Goal: Information Seeking & Learning: Learn about a topic

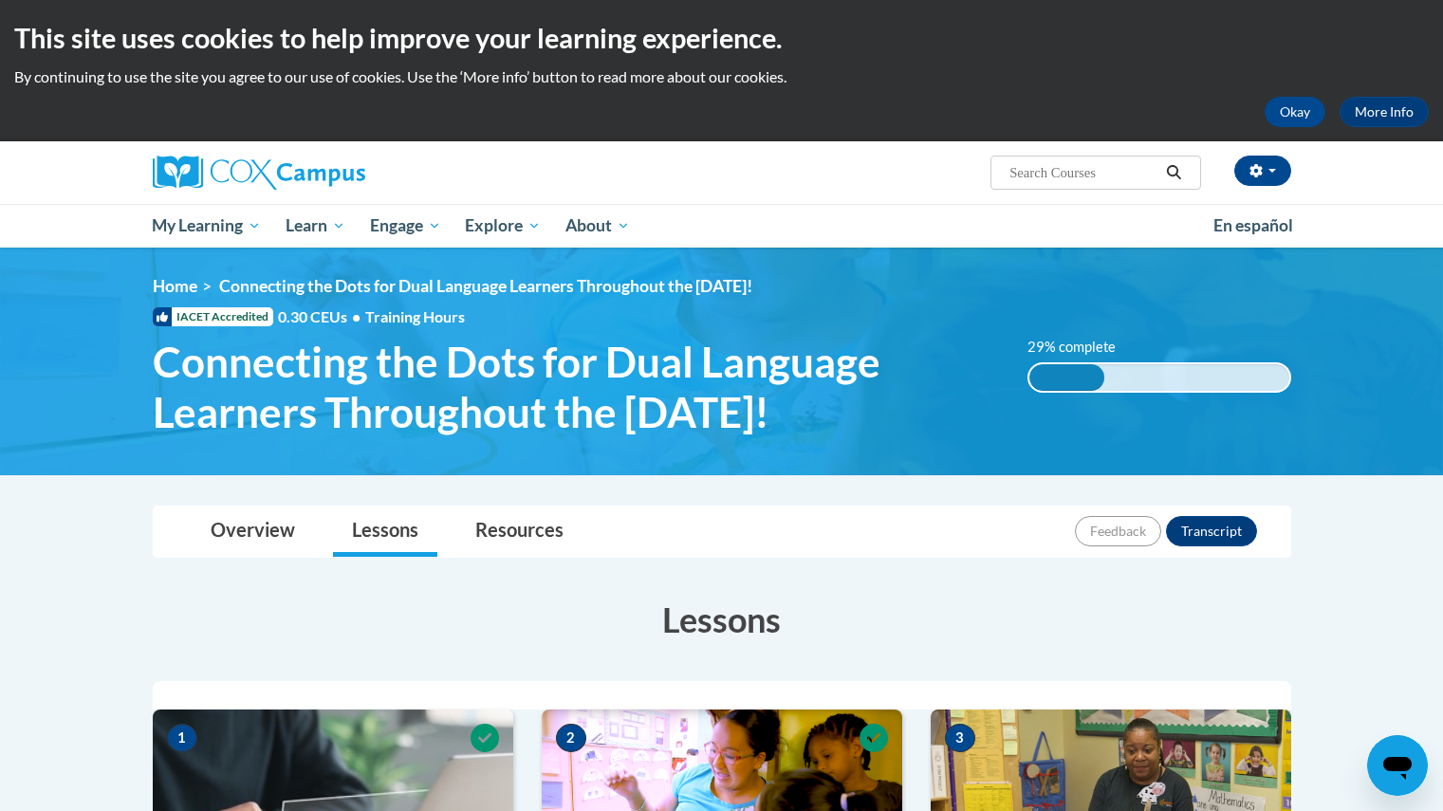
click at [705, 616] on h3 "Lessons" at bounding box center [722, 619] width 1138 height 47
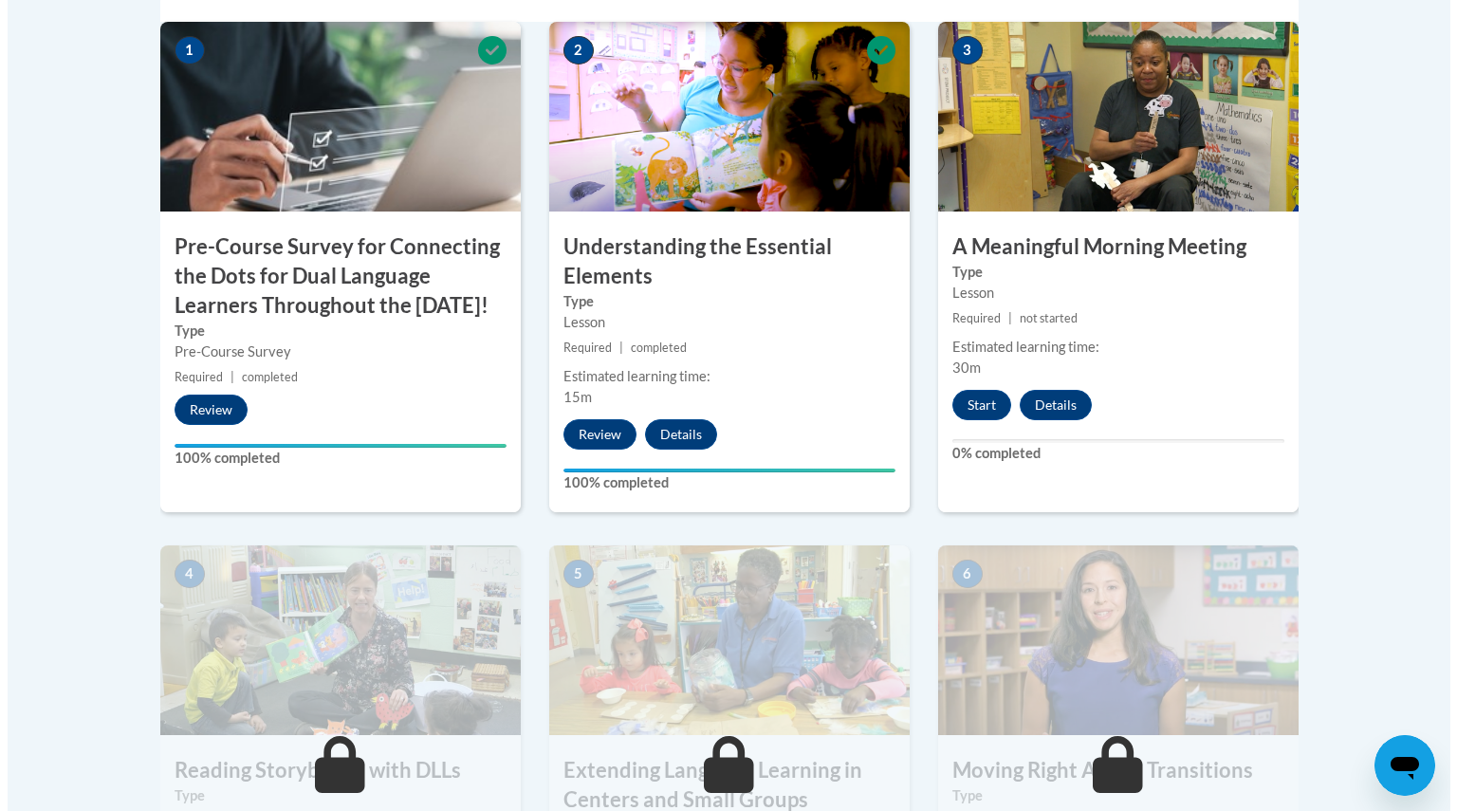
scroll to position [693, 0]
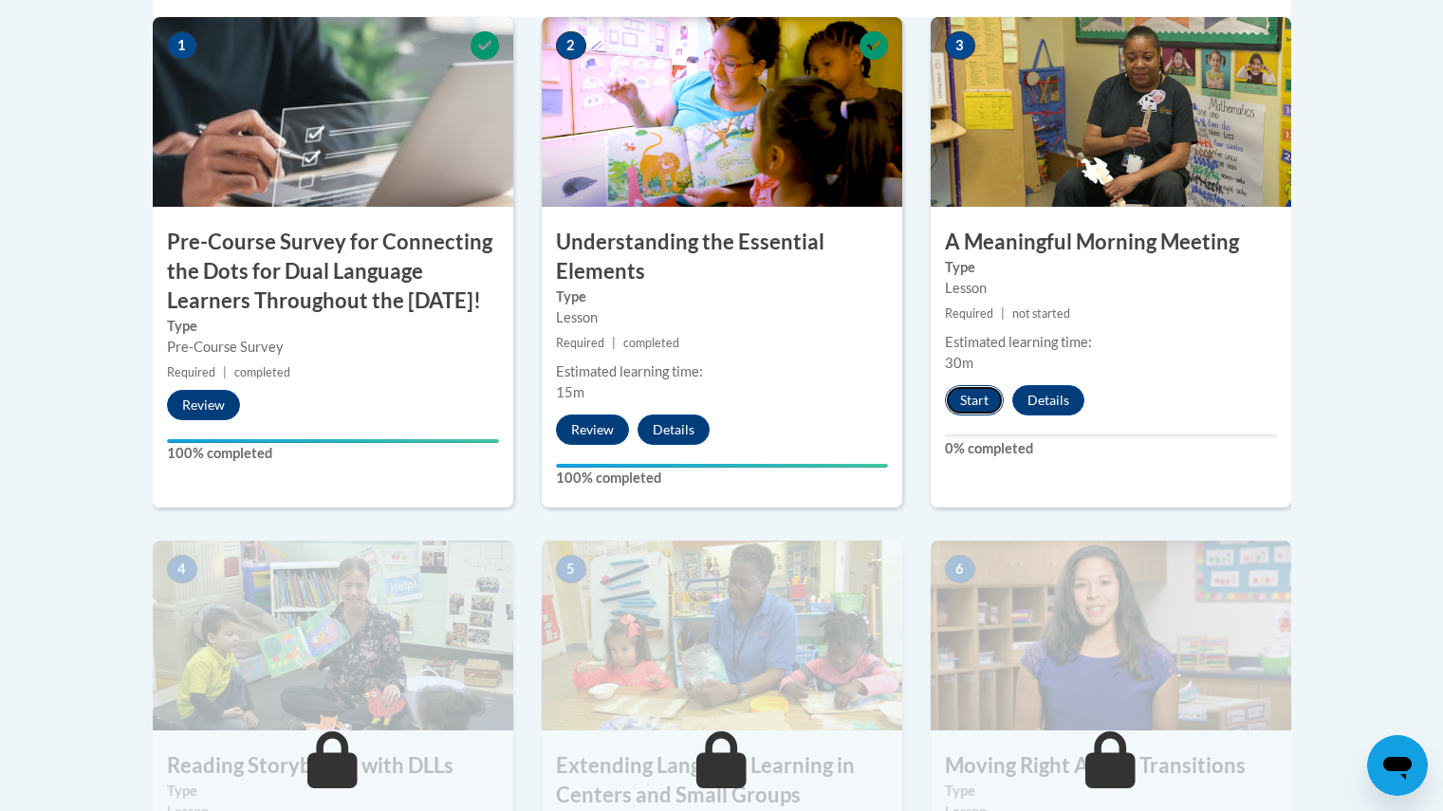
click at [969, 402] on button "Start" at bounding box center [974, 400] width 59 height 30
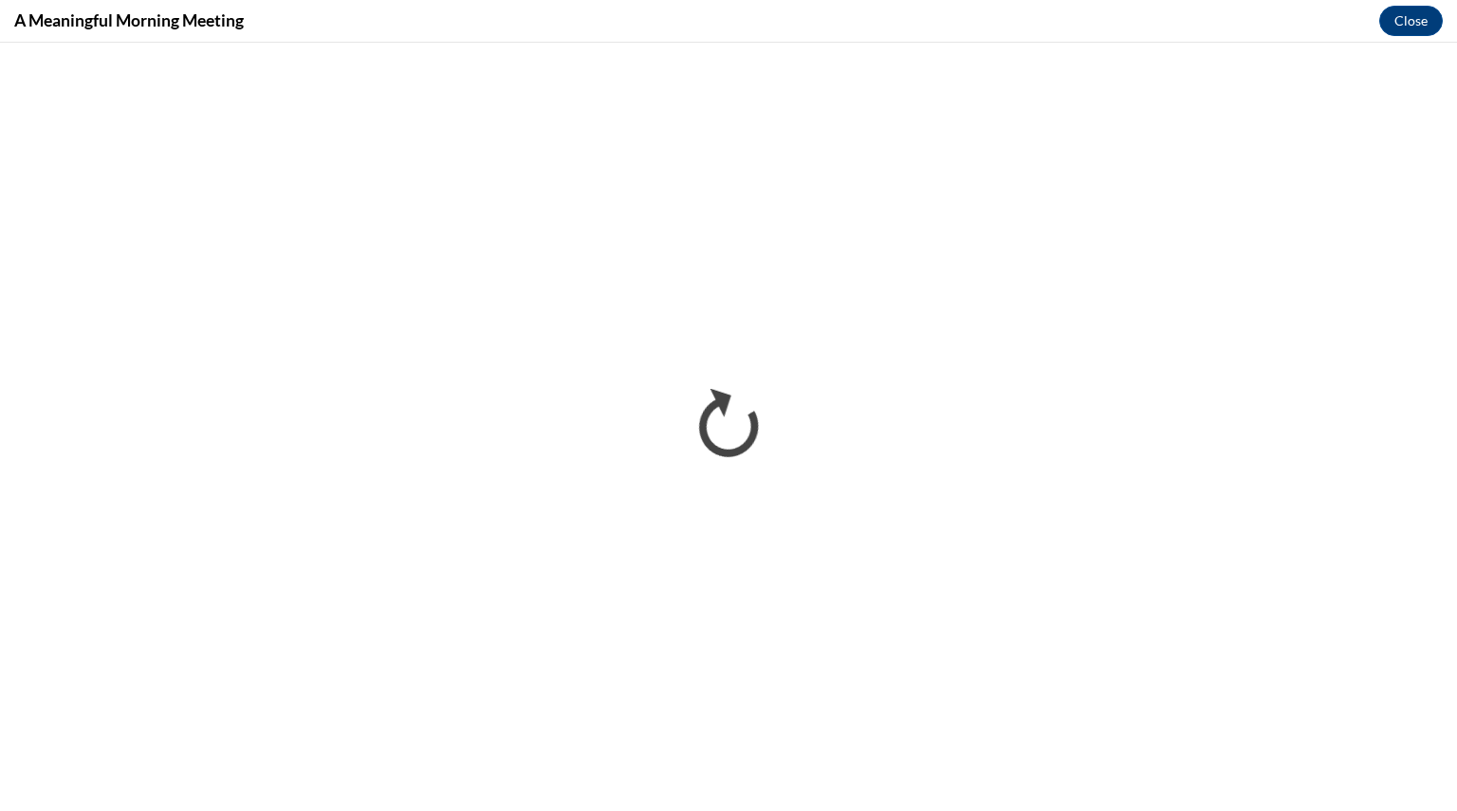
scroll to position [0, 0]
